Goal: Task Accomplishment & Management: Manage account settings

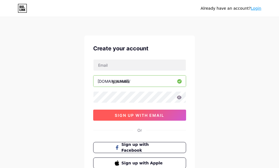
click at [141, 116] on span "sign up with email" at bounding box center [140, 115] width 50 height 5
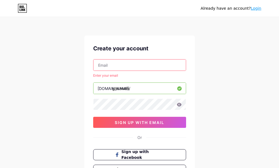
click at [118, 66] on input "text" at bounding box center [140, 65] width 92 height 11
type input "[EMAIL_ADDRESS][DOMAIN_NAME]"
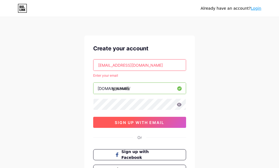
click at [145, 123] on span "sign up with email" at bounding box center [140, 122] width 50 height 5
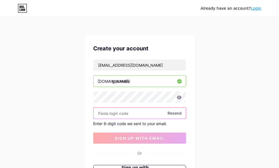
click at [133, 114] on input "text" at bounding box center [140, 113] width 92 height 11
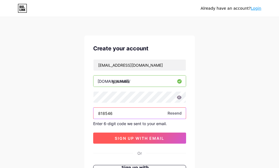
type input "818546"
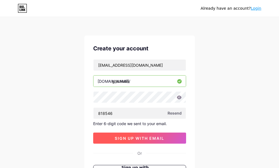
click at [151, 139] on span "sign up with email" at bounding box center [140, 138] width 50 height 5
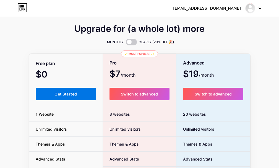
click at [63, 94] on span "Get Started" at bounding box center [66, 94] width 22 height 5
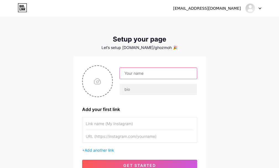
click at [143, 73] on input "text" at bounding box center [158, 73] width 77 height 11
type input "[DEMOGRAPHIC_DATA]"
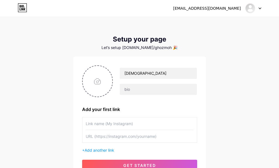
click at [169, 130] on input "text" at bounding box center [140, 123] width 108 height 12
click at [132, 88] on input "text" at bounding box center [158, 89] width 77 height 11
click at [93, 83] on input "file" at bounding box center [98, 81] width 30 height 31
type input "C:\fakepath\GHOZMOH.png"
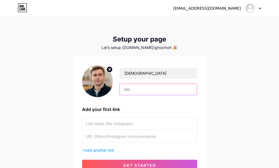
click at [140, 91] on input "text" at bounding box center [158, 89] width 77 height 11
paste input "🎨 Créateur de designs numériques uniques sur Gumroad et Zazzle 📝 Auteur de maka…"
drag, startPoint x: 194, startPoint y: 89, endPoint x: 95, endPoint y: 97, distance: 99.7
click at [95, 97] on div "[PERSON_NAME] 🎨 Créateur de designs numériques uniques sur Gumroad et Zazzle 📝 …" at bounding box center [139, 81] width 115 height 32
type input "🎨 Créateur de designs numériques uniques sur Gumroad et Zazzle 📝 Auteur de maka…"
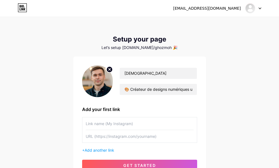
click at [150, 104] on div "[PERSON_NAME] 🎨 Créateur de designs numériques uniques sur Gumroad et Zazzle 📝 …" at bounding box center [139, 117] width 115 height 105
drag, startPoint x: 123, startPoint y: 89, endPoint x: 196, endPoint y: 89, distance: 72.8
click at [196, 89] on input "🎨 Créateur de designs numériques uniques sur Gumroad et Zazzle 📝 Auteur de maka…" at bounding box center [158, 89] width 77 height 11
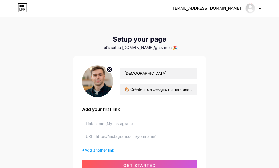
click at [175, 123] on input "text" at bounding box center [140, 123] width 108 height 12
click at [108, 124] on input "text" at bounding box center [140, 123] width 108 height 12
click at [138, 138] on input "text" at bounding box center [140, 136] width 108 height 12
click at [120, 128] on input "text" at bounding box center [140, 123] width 108 height 12
drag, startPoint x: 86, startPoint y: 123, endPoint x: 137, endPoint y: 126, distance: 51.4
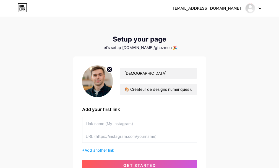
click at [137, 126] on input "text" at bounding box center [140, 123] width 108 height 12
click at [113, 112] on div "Add your first link" at bounding box center [139, 109] width 115 height 7
click at [105, 136] on input "text" at bounding box center [140, 136] width 108 height 12
paste input "[URL][DOMAIN_NAME][DOMAIN_NAME]"
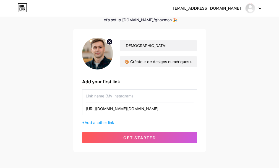
scroll to position [51, 0]
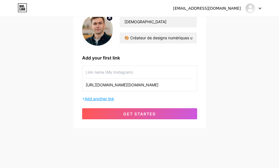
type input "[URL][DOMAIN_NAME][DOMAIN_NAME]"
click at [113, 99] on span "Add another link" at bounding box center [100, 98] width 30 height 5
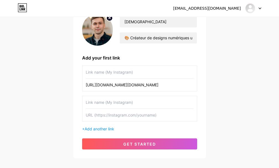
click at [131, 115] on input "text" at bounding box center [140, 115] width 108 height 12
paste input "[URL][DOMAIN_NAME][DOMAIN_NAME]"
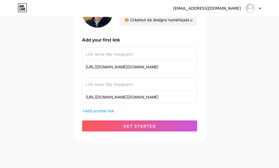
scroll to position [79, 0]
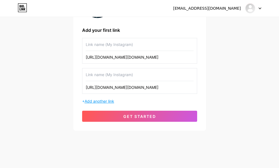
type input "[URL][DOMAIN_NAME][DOMAIN_NAME]"
click at [111, 103] on span "Add another link" at bounding box center [100, 101] width 30 height 5
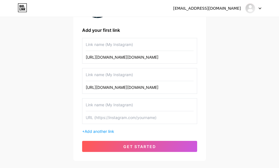
click at [123, 118] on input "text" at bounding box center [140, 117] width 108 height 12
paste input "[URL][DOMAIN_NAME]"
type input "[URL][DOMAIN_NAME]"
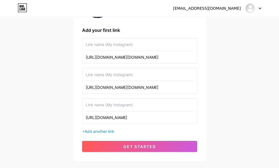
click at [118, 131] on div "+ Add another link" at bounding box center [139, 131] width 115 height 6
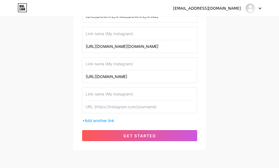
scroll to position [135, 0]
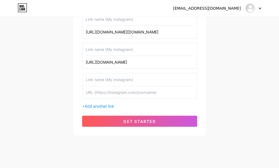
paste input "[URL][EMAIL_ADDRESS][DOMAIN_NAME][DOMAIN_NAME]"
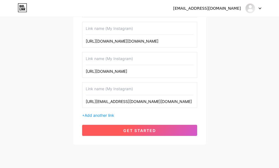
scroll to position [142, 0]
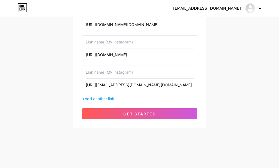
type input "[URL][EMAIL_ADDRESS][DOMAIN_NAME][DOMAIN_NAME]"
click at [111, 99] on span "Add another link" at bounding box center [100, 98] width 30 height 5
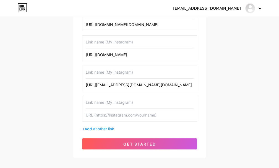
paste input "[URL][DOMAIN_NAME]"
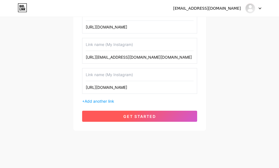
type input "[URL][DOMAIN_NAME]"
click at [135, 115] on span "get started" at bounding box center [139, 116] width 33 height 5
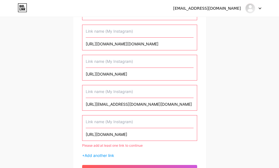
scroll to position [142, 0]
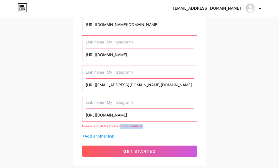
drag, startPoint x: 146, startPoint y: 126, endPoint x: 119, endPoint y: 128, distance: 27.2
click at [119, 128] on div "Please add at least one link to continue" at bounding box center [139, 126] width 115 height 5
drag, startPoint x: 103, startPoint y: 126, endPoint x: 79, endPoint y: 126, distance: 23.3
click at [79, 126] on div "[PERSON_NAME] 🎨 Créateur de designs numériques uniques sur Gumroad et Zazzle 📝 …" at bounding box center [139, 39] width 133 height 251
click at [65, 121] on div "[EMAIL_ADDRESS][DOMAIN_NAME] Dashboard Logout Setup your page Let’s setup [DOMA…" at bounding box center [139, 20] width 279 height 325
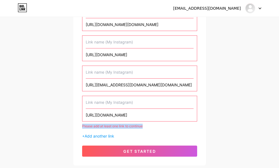
drag, startPoint x: 77, startPoint y: 125, endPoint x: 158, endPoint y: 127, distance: 81.4
click at [158, 127] on div "[PERSON_NAME] 🎨 Créateur de designs numériques uniques sur Gumroad et Zazzle 📝 …" at bounding box center [139, 39] width 133 height 251
copy div "Please add at least one link to continue"
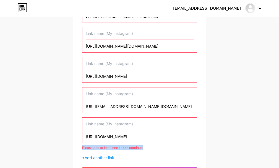
scroll to position [114, 0]
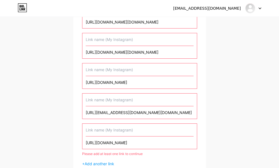
click at [194, 112] on div "[URL][EMAIL_ADDRESS][DOMAIN_NAME][DOMAIN_NAME]" at bounding box center [139, 106] width 115 height 26
click at [193, 112] on input "[URL][EMAIL_ADDRESS][DOMAIN_NAME][DOMAIN_NAME]" at bounding box center [140, 112] width 108 height 12
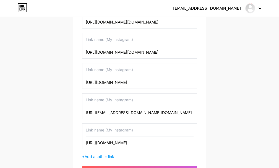
click at [173, 114] on input "[URL][EMAIL_ADDRESS][DOMAIN_NAME][DOMAIN_NAME]" at bounding box center [140, 112] width 108 height 12
type input "[URL][EMAIL_ADDRESS][DOMAIN_NAME][DOMAIN_NAME]"
click at [196, 81] on div "[URL][DOMAIN_NAME]" at bounding box center [139, 76] width 115 height 26
click at [193, 81] on input "[URL][DOMAIN_NAME]" at bounding box center [140, 82] width 108 height 12
click at [179, 86] on input "[URL][DOMAIN_NAME]" at bounding box center [140, 82] width 108 height 12
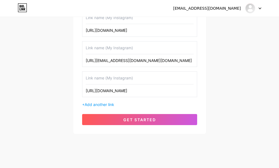
scroll to position [172, 0]
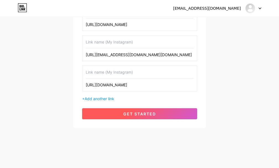
type input "[URL][DOMAIN_NAME]"
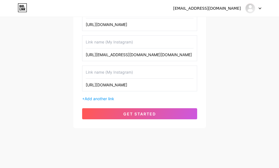
click at [128, 114] on span "get started" at bounding box center [139, 114] width 33 height 5
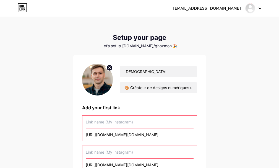
scroll to position [0, 0]
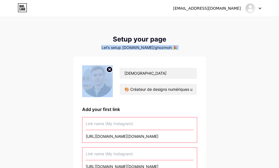
drag, startPoint x: 109, startPoint y: 47, endPoint x: 178, endPoint y: 51, distance: 69.1
click at [178, 51] on div "Setup your page Let’s setup [DOMAIN_NAME]/ghozmoh 🎉 [PERSON_NAME] 🎨 Créateur de…" at bounding box center [139, 171] width 133 height 272
click at [177, 55] on div "Setup your page Let’s setup [DOMAIN_NAME]/ghozmoh 🎉 [PERSON_NAME] 🎨 Créateur de…" at bounding box center [139, 171] width 133 height 272
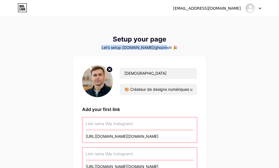
drag, startPoint x: 172, startPoint y: 47, endPoint x: 109, endPoint y: 48, distance: 63.1
click at [109, 48] on div "Let’s setup [DOMAIN_NAME]/ghozmoh 🎉" at bounding box center [139, 47] width 133 height 4
copy div "Let’s setup [DOMAIN_NAME]/ghozmoh 🎉"
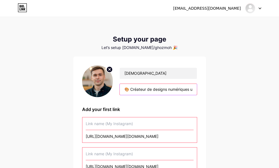
drag, startPoint x: 162, startPoint y: 90, endPoint x: 125, endPoint y: 87, distance: 37.5
click at [125, 87] on input "🎨 Créateur de designs numériques uniques sur Gumroad et Zazzle 📝 Auteur de maka…" at bounding box center [158, 89] width 77 height 11
drag, startPoint x: 180, startPoint y: 88, endPoint x: 120, endPoint y: 85, distance: 60.7
click at [120, 85] on div "gns numériques uniques sur Gumroad et Zazzle 📝 Auteur de makalat (articles) cul…" at bounding box center [159, 90] width 78 height 12
drag, startPoint x: 184, startPoint y: 90, endPoint x: 126, endPoint y: 87, distance: 57.9
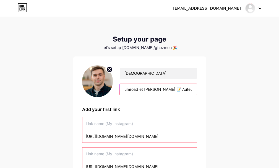
click at [126, 87] on input "umroad et [PERSON_NAME] 📝 Auteur de makalat (articles) culturels et historiques…" at bounding box center [158, 89] width 77 height 11
drag, startPoint x: 194, startPoint y: 89, endPoint x: 119, endPoint y: 88, distance: 74.7
click at [119, 88] on div "[PERSON_NAME] (articles) culturels et historiques 🔗 Retrouvez mes créations, ar…" at bounding box center [155, 82] width 84 height 28
drag, startPoint x: 193, startPoint y: 90, endPoint x: 113, endPoint y: 90, distance: 80.0
click at [113, 90] on div "[PERSON_NAME] 🔗 Retrouvez mes créations, articles et liens d’affiliation ici" at bounding box center [155, 82] width 84 height 28
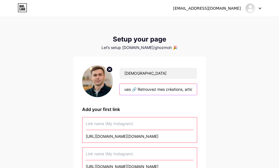
type input "cles et liens d’affiliation ici"
drag, startPoint x: 180, startPoint y: 92, endPoint x: 126, endPoint y: 90, distance: 54.0
click at [126, 90] on input "cles et liens d’affiliation ici" at bounding box center [158, 89] width 77 height 11
paste input "Créateur passionné par le désert et la nature 🌵 | Designs numériques, makalates…"
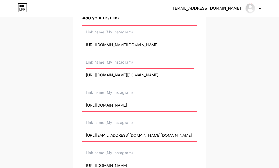
scroll to position [138, 0]
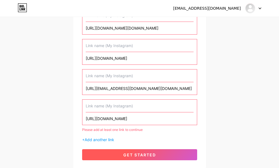
type input "Créateur passionné par le désert et la nature 🌵 | Designs numériques, makalates…"
click at [134, 157] on button "get started" at bounding box center [139, 154] width 115 height 11
click at [134, 154] on span "get started" at bounding box center [139, 155] width 33 height 5
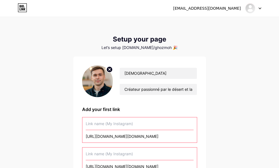
drag, startPoint x: 131, startPoint y: 123, endPoint x: 222, endPoint y: 153, distance: 95.1
click at [222, 153] on div "[EMAIL_ADDRESS][DOMAIN_NAME] Dashboard Logout Setup your page Let’s setup [DOMA…" at bounding box center [139, 162] width 279 height 325
drag, startPoint x: 160, startPoint y: 137, endPoint x: 83, endPoint y: 135, distance: 77.5
click at [83, 135] on div "[URL][DOMAIN_NAME][DOMAIN_NAME]" at bounding box center [139, 130] width 115 height 26
paste input "[URL][DOMAIN_NAME][DOMAIN_NAME]"
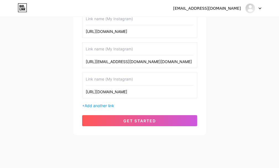
scroll to position [172, 0]
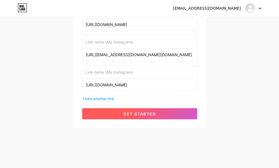
type input "[URL][DOMAIN_NAME][DOMAIN_NAME]"
click at [132, 116] on span "get started" at bounding box center [139, 114] width 33 height 5
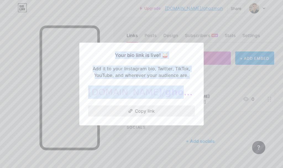
drag, startPoint x: 111, startPoint y: 53, endPoint x: 188, endPoint y: 108, distance: 93.9
click at [188, 108] on div "Your bio link is live! 🥁 Add it to your Instagram bio, Twitter, TikTok, YouTube…" at bounding box center [141, 83] width 107 height 65
copy div "Your bio link is live! 🥁 Add it to your Instagram bio, Twitter, TikTok, YouTube…"
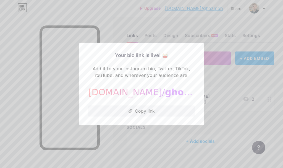
click at [179, 160] on div at bounding box center [141, 84] width 283 height 168
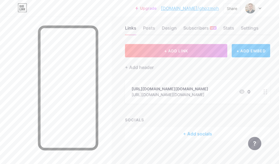
scroll to position [11, 0]
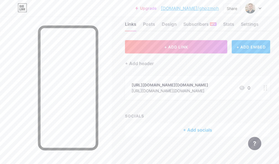
drag, startPoint x: 224, startPoint y: 7, endPoint x: 201, endPoint y: 11, distance: 23.8
click at [201, 11] on div "Upgrade [DOMAIN_NAME]/ghozmo... [DOMAIN_NAME]/ghozmoh Share Switch accounts [PE…" at bounding box center [199, 8] width 126 height 10
click at [200, 9] on link "[DOMAIN_NAME]/ghozmoh" at bounding box center [190, 8] width 58 height 7
drag, startPoint x: 183, startPoint y: 9, endPoint x: 222, endPoint y: 12, distance: 39.4
click at [221, 12] on div "Upgrade [DOMAIN_NAME]/ghozmo... [DOMAIN_NAME]/ghozmoh Share Switch accounts [PE…" at bounding box center [199, 8] width 126 height 10
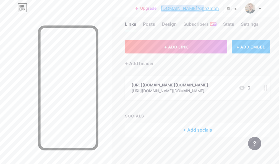
copy link "[DOMAIN_NAME]/ghozmoh"
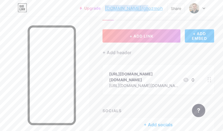
scroll to position [44, 0]
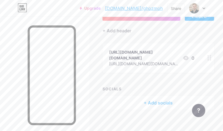
click at [152, 96] on div "+ Add socials" at bounding box center [159, 102] width 112 height 13
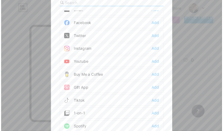
scroll to position [0, 0]
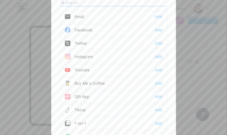
click at [101, 32] on div "Facebook Add" at bounding box center [113, 30] width 107 height 12
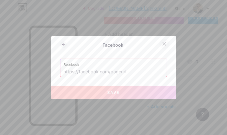
click at [163, 45] on icon at bounding box center [164, 44] width 4 height 4
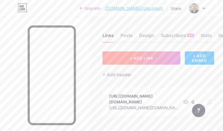
click at [144, 58] on span "+ ADD LINK" at bounding box center [142, 58] width 24 height 5
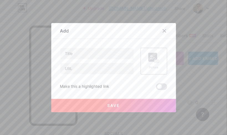
click at [163, 30] on icon at bounding box center [163, 30] width 3 height 3
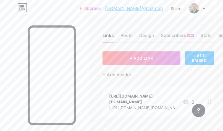
click at [193, 60] on div "+ ADD EMBED" at bounding box center [199, 57] width 29 height 13
click at [125, 35] on div "Posts" at bounding box center [127, 37] width 12 height 10
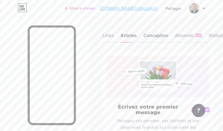
click at [161, 37] on font "Conception" at bounding box center [156, 36] width 25 height 6
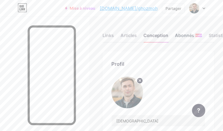
click at [187, 35] on font "Abonnés" at bounding box center [184, 36] width 19 height 6
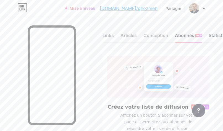
click at [217, 36] on font "Statistiques" at bounding box center [221, 36] width 25 height 6
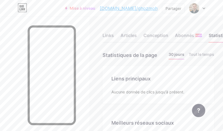
click at [202, 8] on div at bounding box center [198, 8] width 16 height 10
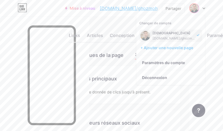
scroll to position [0, 44]
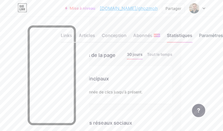
click at [203, 36] on font "Paramètres" at bounding box center [211, 36] width 24 height 6
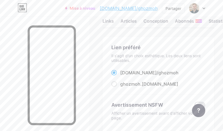
scroll to position [22, 0]
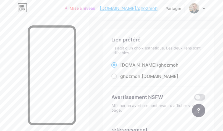
click at [206, 97] on span at bounding box center [200, 97] width 11 height 7
click at [195, 99] on input "checkbox" at bounding box center [195, 99] width 0 height 0
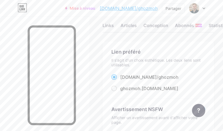
scroll to position [0, 0]
